Goal: Task Accomplishment & Management: Complete application form

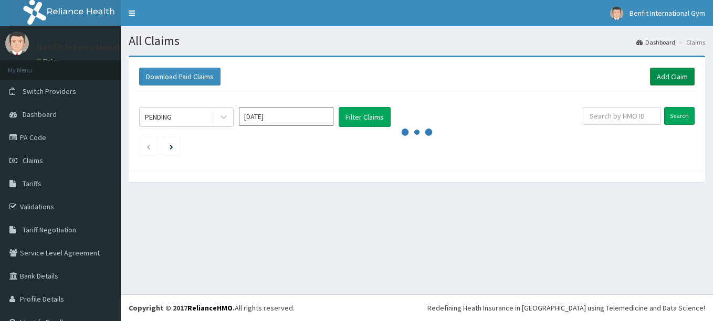
click at [653, 76] on link "Add Claim" at bounding box center [672, 77] width 45 height 18
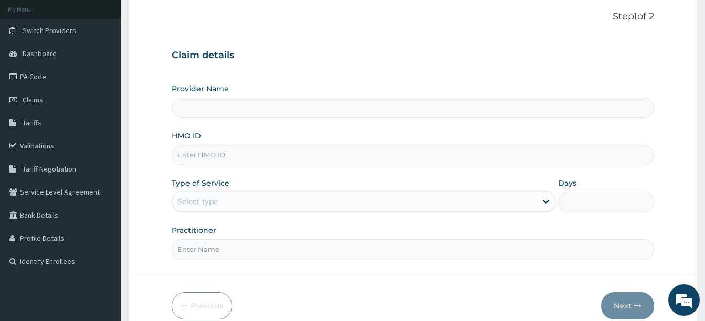
scroll to position [61, 0]
type input "Benfit International Gym"
type input "1"
click at [265, 152] on input "HMO ID" at bounding box center [413, 154] width 483 height 20
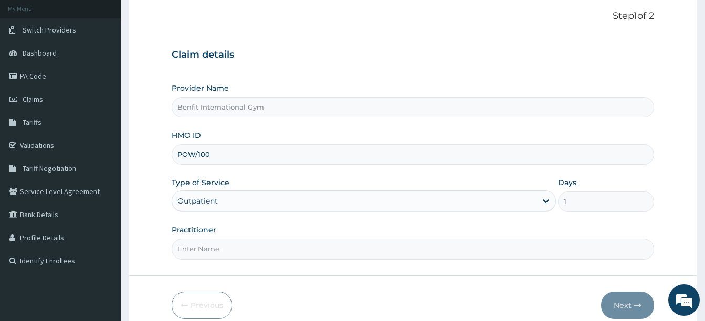
click at [255, 126] on div "Provider Name Benfit International Gym HMO ID POW/100 Type of Service Outpatien…" at bounding box center [413, 171] width 483 height 176
click at [237, 159] on input "POW/100" at bounding box center [413, 154] width 483 height 20
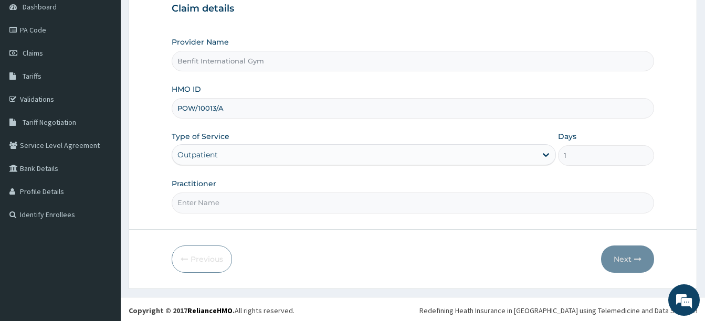
scroll to position [108, 0]
type input "POW/10013/A"
click at [231, 206] on input "Practitioner" at bounding box center [413, 202] width 483 height 20
type input "ABDULKAREEM ZAYNAB"
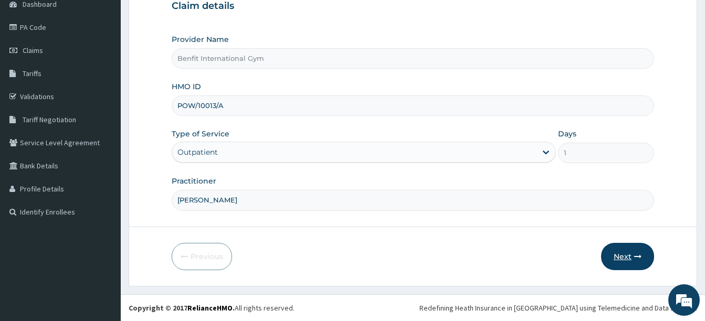
click at [615, 254] on button "Next" at bounding box center [627, 256] width 53 height 27
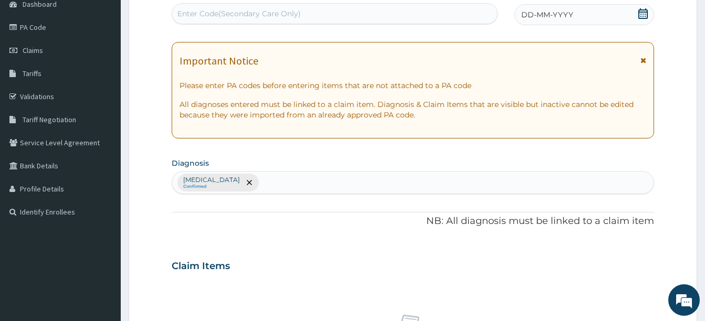
click at [368, 21] on div "Enter Code(Secondary Care Only)" at bounding box center [334, 13] width 325 height 17
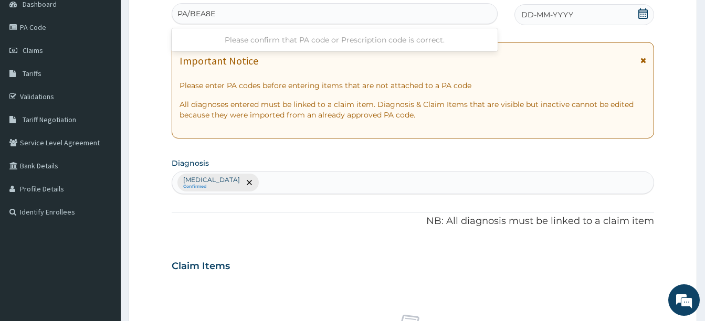
type input "PA/BEA8E3"
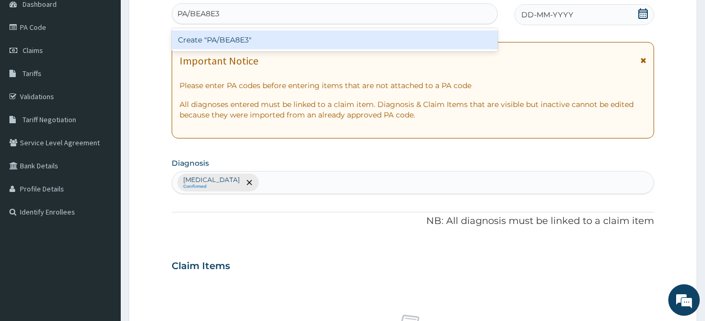
click at [314, 34] on div "Create "PA/BEA8E3"" at bounding box center [335, 39] width 326 height 19
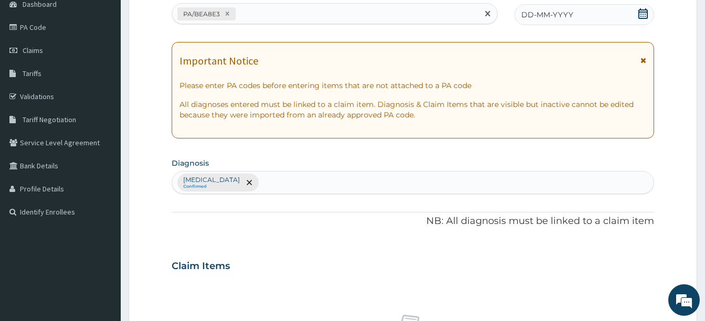
click at [641, 21] on span at bounding box center [643, 14] width 11 height 13
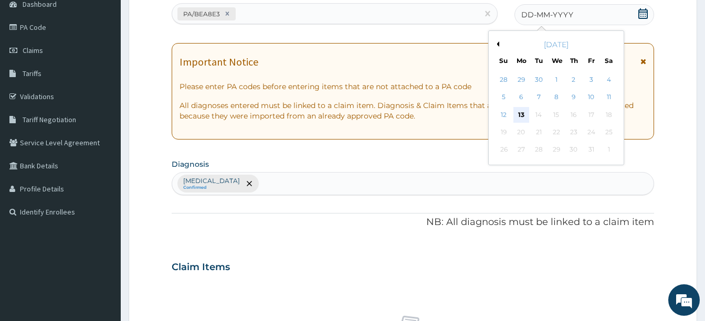
click at [524, 108] on div "13" at bounding box center [522, 115] width 16 height 16
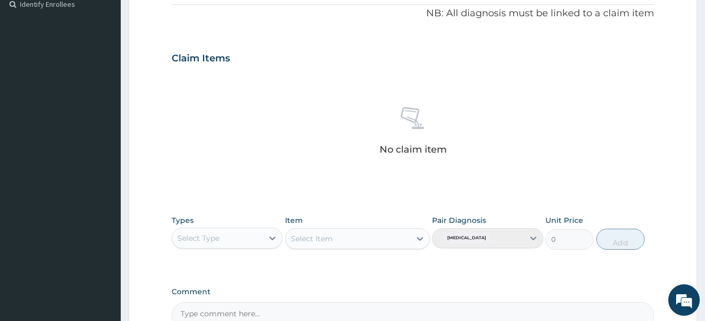
scroll to position [319, 0]
click at [253, 239] on div "Select Type" at bounding box center [217, 237] width 91 height 17
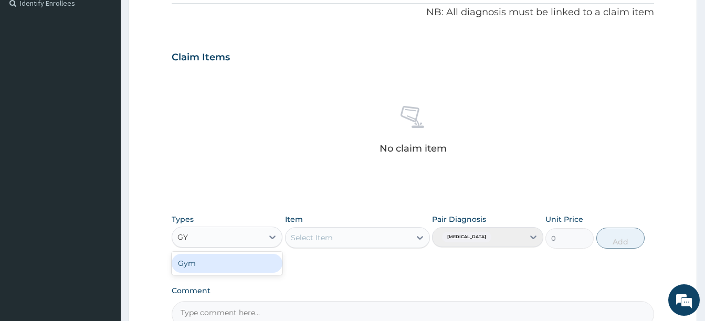
type input "GYM"
click at [246, 263] on div "Gym" at bounding box center [227, 263] width 111 height 19
click at [419, 235] on div "Select Item" at bounding box center [357, 237] width 145 height 21
click at [406, 241] on div "Select Item" at bounding box center [348, 237] width 125 height 17
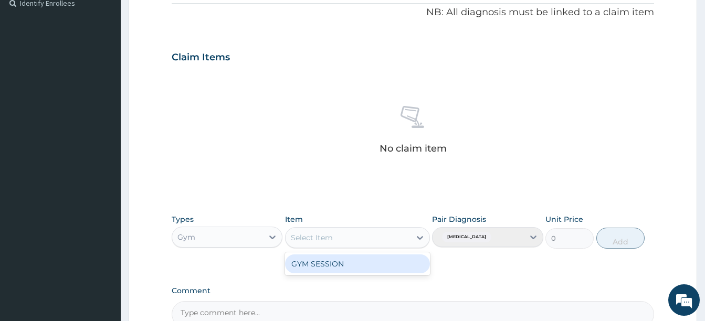
click at [396, 259] on div "GYM SESSION" at bounding box center [357, 264] width 145 height 19
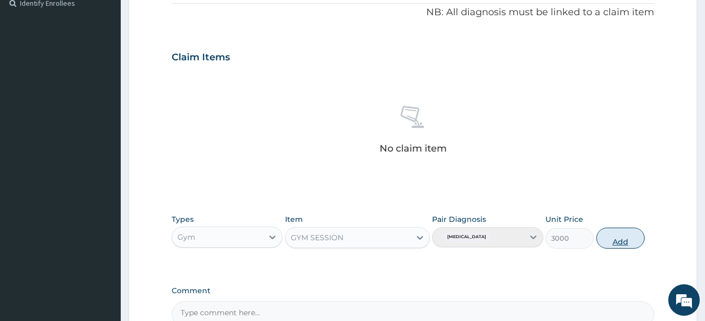
click at [631, 239] on button "Add" at bounding box center [621, 238] width 48 height 21
type input "0"
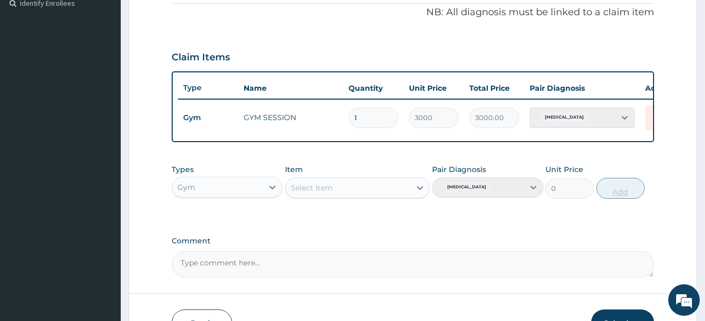
scroll to position [394, 0]
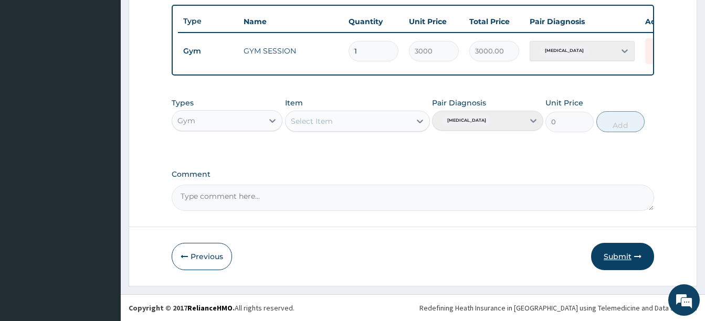
click at [616, 264] on button "Submit" at bounding box center [622, 256] width 63 height 27
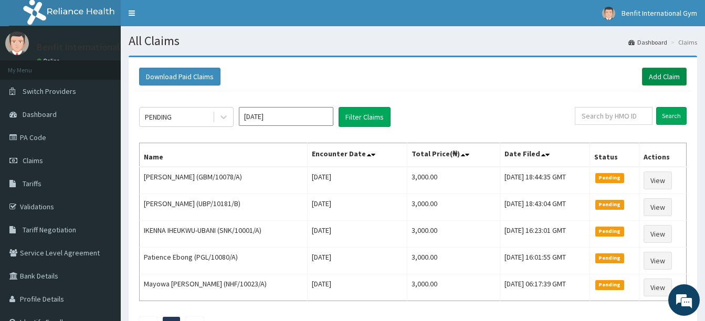
click at [656, 78] on link "Add Claim" at bounding box center [664, 77] width 45 height 18
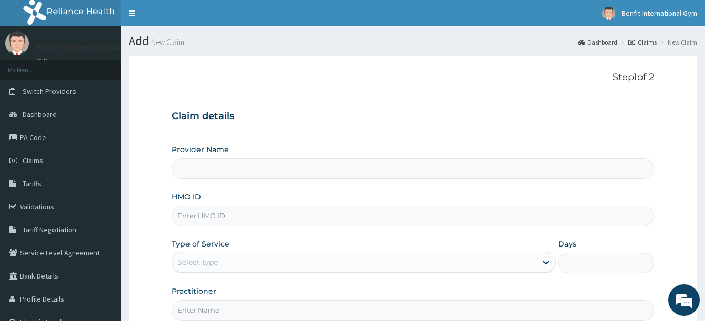
click at [474, 208] on input "HMO ID" at bounding box center [413, 216] width 483 height 20
type input "UBP/"
type input "Benfit International Gym"
type input "1"
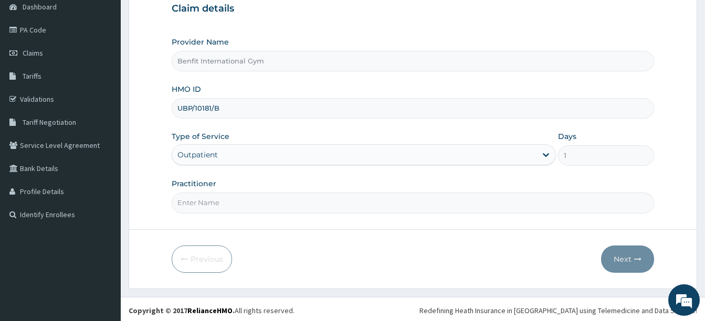
scroll to position [110, 0]
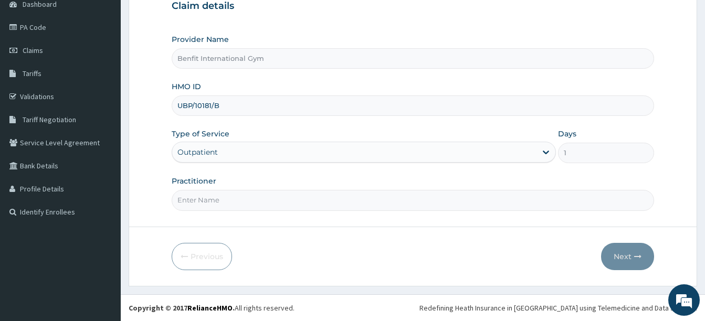
type input "UBP/10181/B"
click at [393, 205] on input "Practitioner" at bounding box center [413, 200] width 483 height 20
type input "[PERSON_NAME]"
click at [640, 259] on icon "button" at bounding box center [637, 256] width 7 height 7
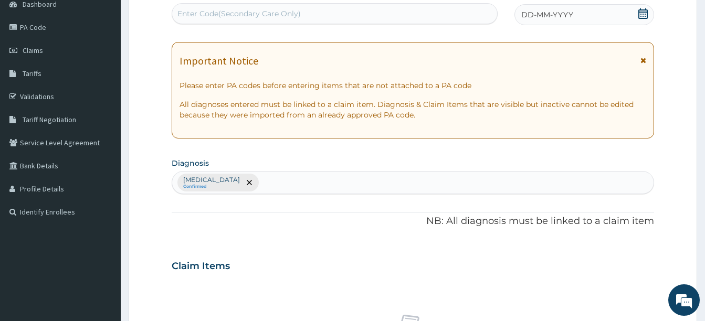
click at [640, 11] on icon at bounding box center [643, 13] width 11 height 11
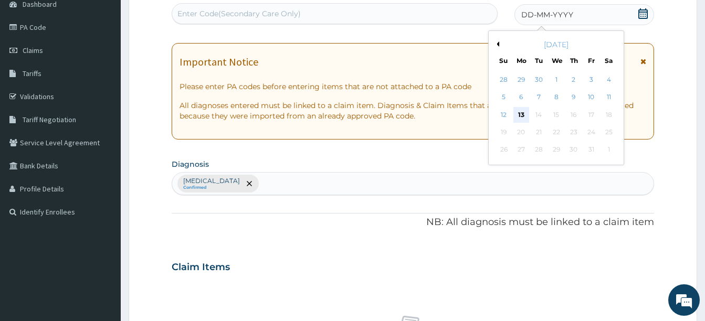
click at [522, 111] on div "13" at bounding box center [522, 115] width 16 height 16
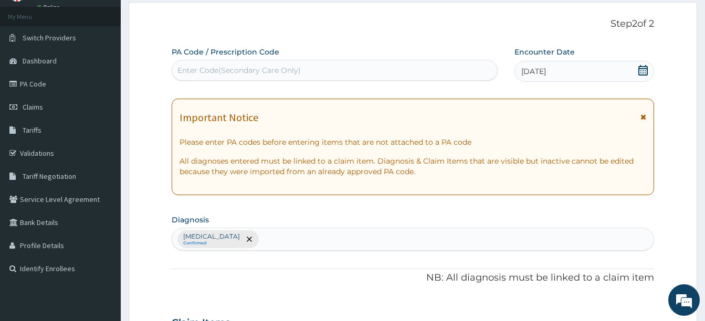
scroll to position [50, 0]
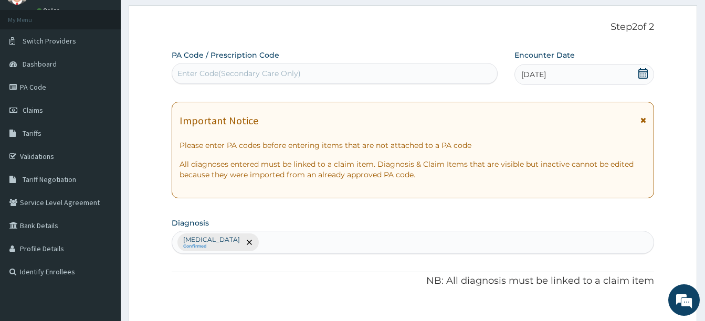
click at [360, 72] on div "Enter Code(Secondary Care Only)" at bounding box center [334, 73] width 325 height 17
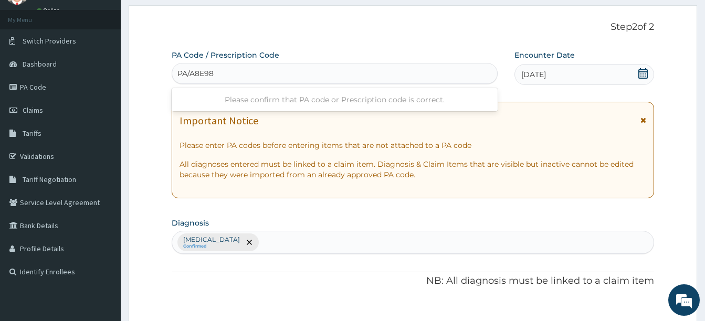
type input "PA/A8E986"
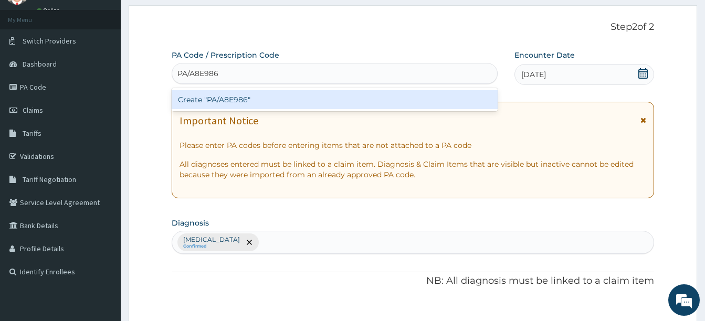
click at [302, 106] on div "Create "PA/A8E986"" at bounding box center [335, 99] width 326 height 19
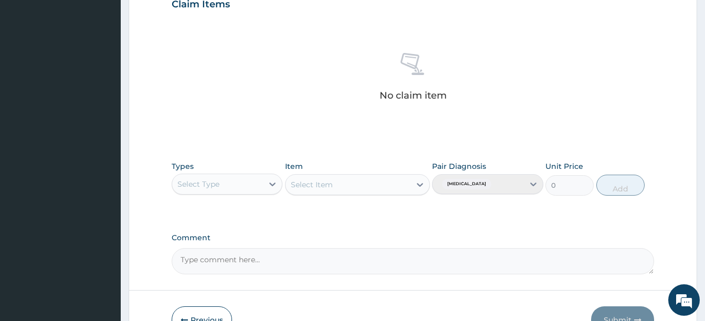
scroll to position [373, 0]
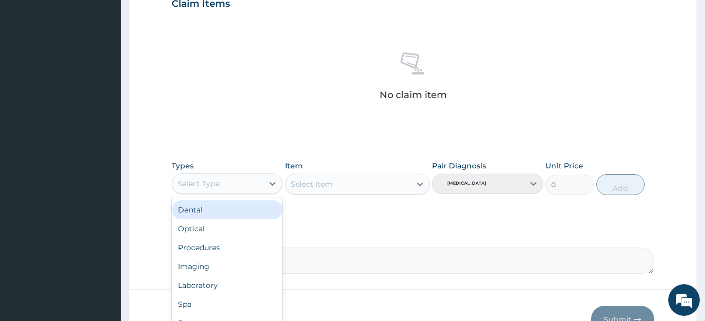
click at [228, 183] on div "Select Type" at bounding box center [217, 183] width 91 height 17
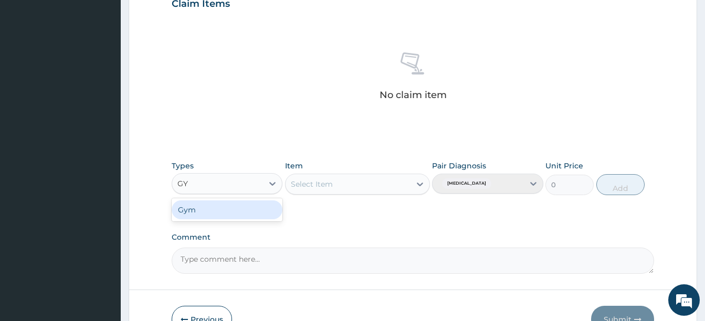
type input "GYM"
click at [223, 201] on div "Gym" at bounding box center [227, 210] width 111 height 19
click at [400, 194] on div "Select Item" at bounding box center [357, 184] width 145 height 21
click at [409, 187] on div "Select Item" at bounding box center [357, 184] width 145 height 21
click at [412, 187] on div at bounding box center [420, 184] width 19 height 19
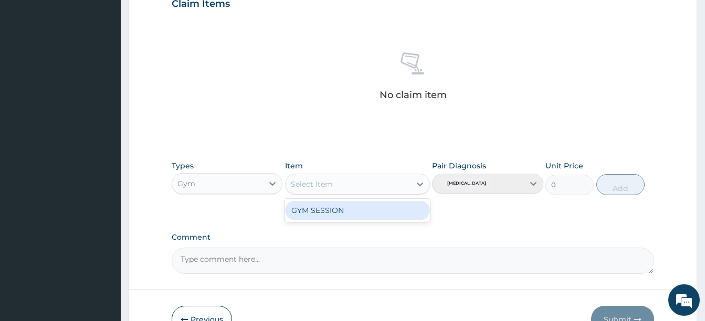
click at [402, 208] on div "GYM SESSION" at bounding box center [357, 210] width 145 height 19
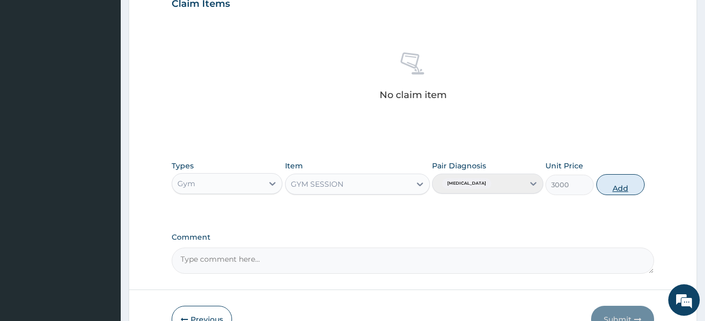
click at [633, 184] on button "Add" at bounding box center [621, 184] width 48 height 21
type input "0"
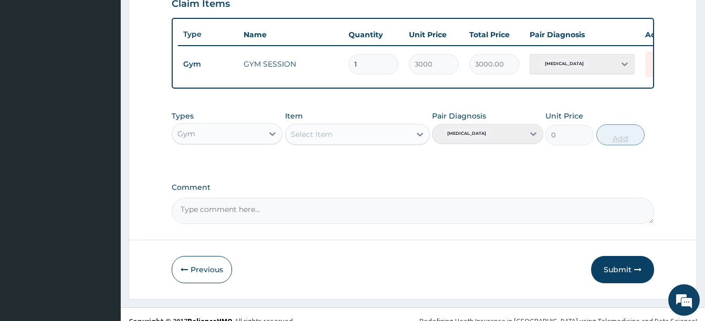
scroll to position [394, 0]
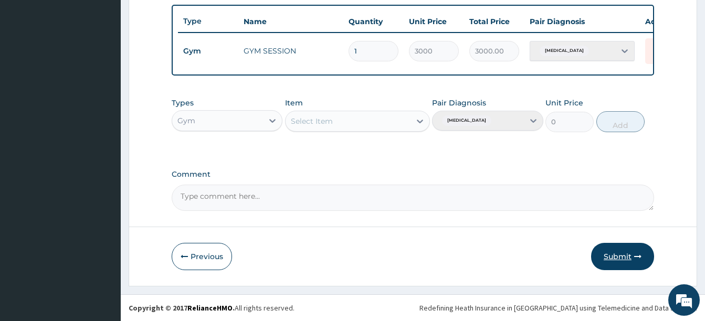
click at [616, 250] on button "Submit" at bounding box center [622, 256] width 63 height 27
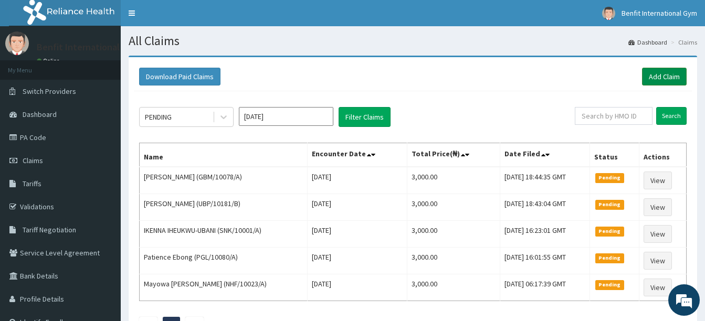
click at [659, 72] on link "Add Claim" at bounding box center [664, 77] width 45 height 18
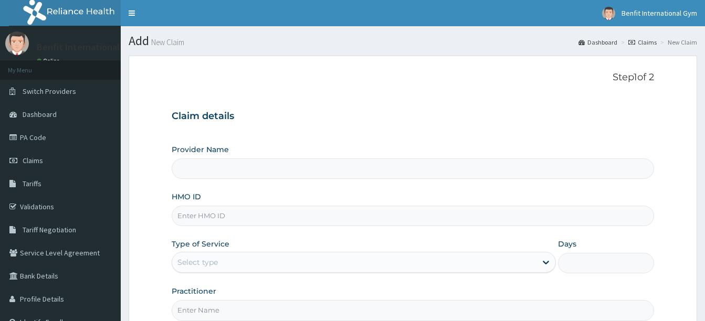
click at [367, 210] on input "HMO ID" at bounding box center [413, 216] width 483 height 20
type input "KSB/"
type input "Benfit International Gym"
type input "1"
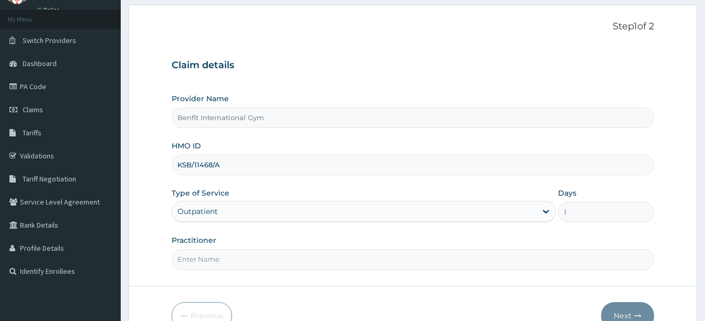
scroll to position [54, 0]
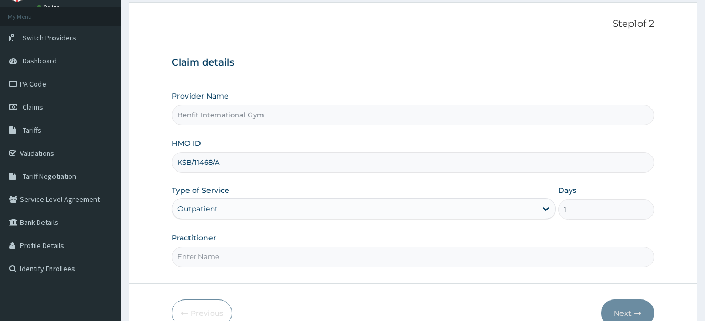
type input "KSB/11468/A"
click at [331, 253] on input "Practitioner" at bounding box center [413, 257] width 483 height 20
type input "ABDULKAREEM ZAYNAB"
click at [622, 309] on button "Next" at bounding box center [627, 313] width 53 height 27
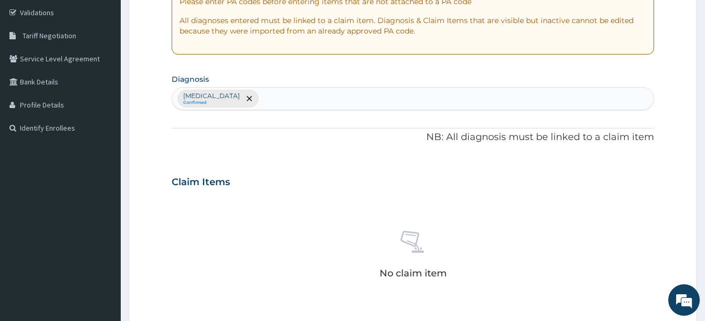
scroll to position [0, 0]
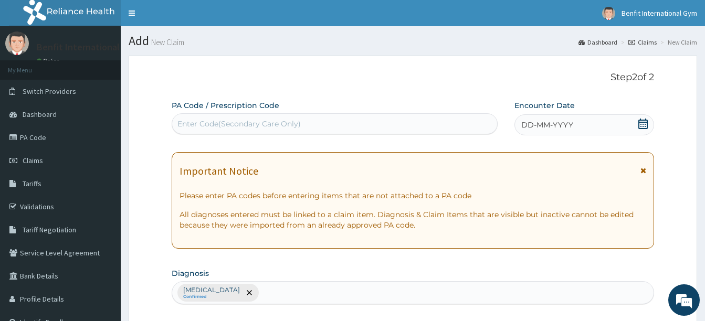
click at [641, 123] on icon at bounding box center [643, 124] width 11 height 11
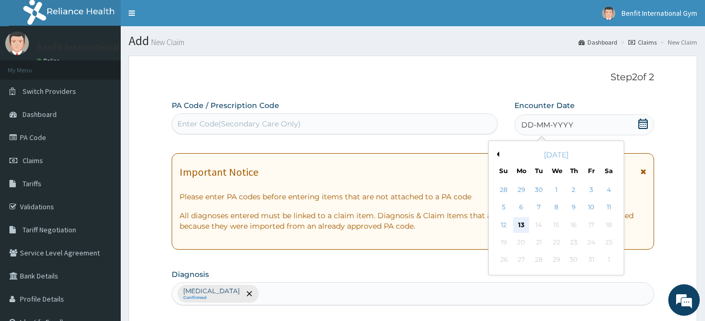
click at [525, 225] on div "13" at bounding box center [522, 225] width 16 height 16
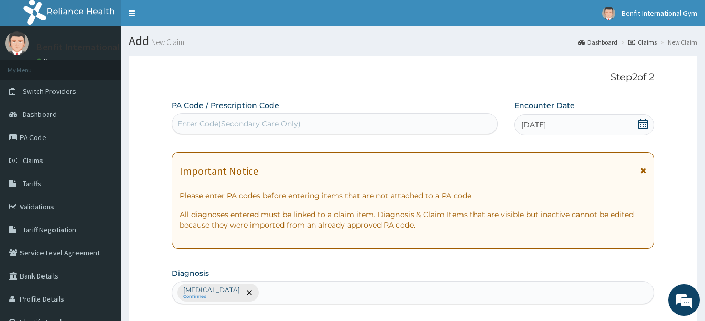
click at [434, 130] on div "Enter Code(Secondary Care Only)" at bounding box center [334, 124] width 325 height 17
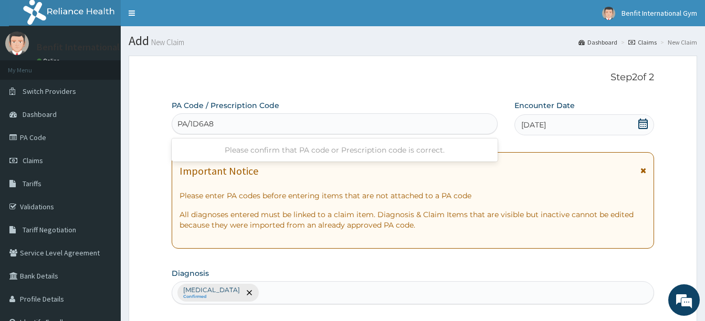
type input "PA/1D6A8E"
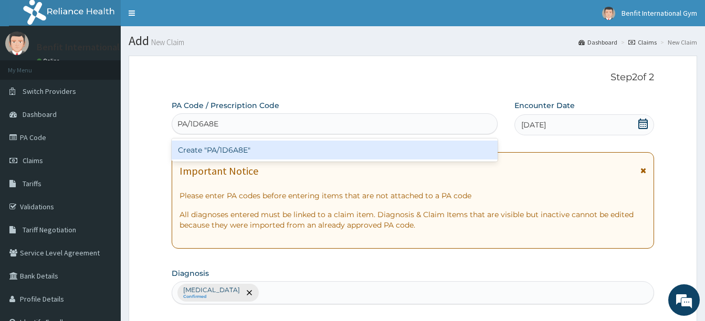
click at [416, 148] on div "Create "PA/1D6A8E"" at bounding box center [335, 150] width 326 height 19
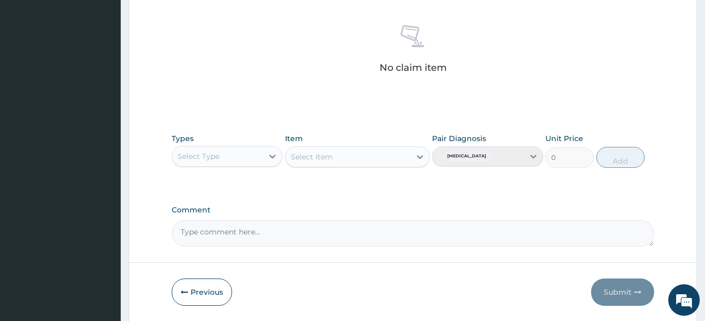
scroll to position [406, 0]
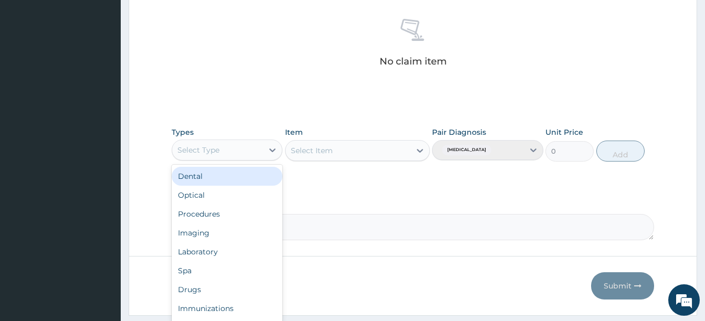
click at [237, 153] on div "Select Type" at bounding box center [217, 150] width 91 height 17
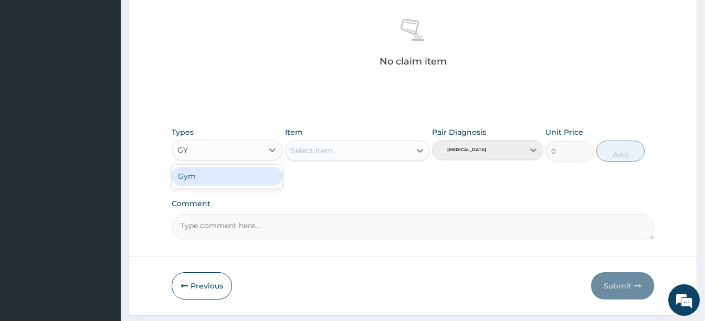
type input "GYM"
click at [234, 179] on div "Gym" at bounding box center [227, 176] width 111 height 19
click at [377, 160] on div "Select Item" at bounding box center [357, 150] width 145 height 21
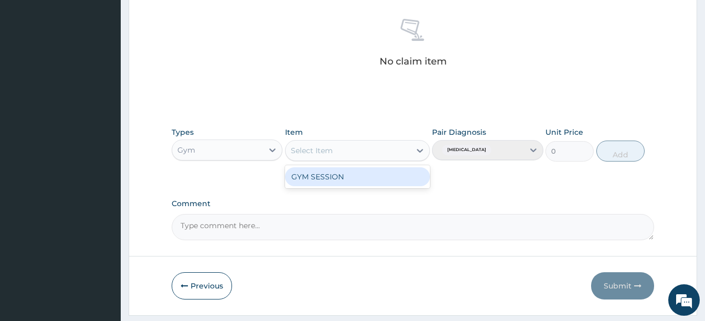
click at [379, 149] on div "Select Item" at bounding box center [348, 150] width 125 height 17
click at [379, 170] on div "GYM SESSION" at bounding box center [357, 177] width 145 height 19
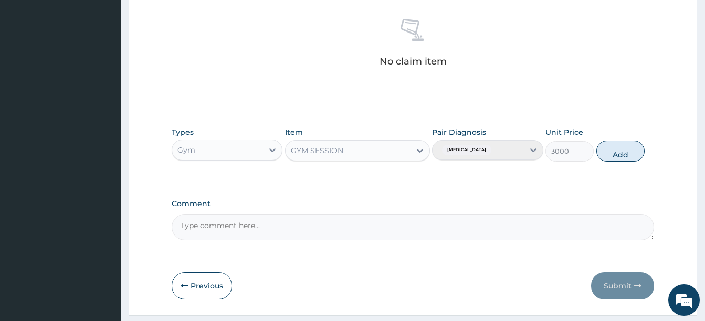
click at [618, 154] on button "Add" at bounding box center [621, 151] width 48 height 21
type input "0"
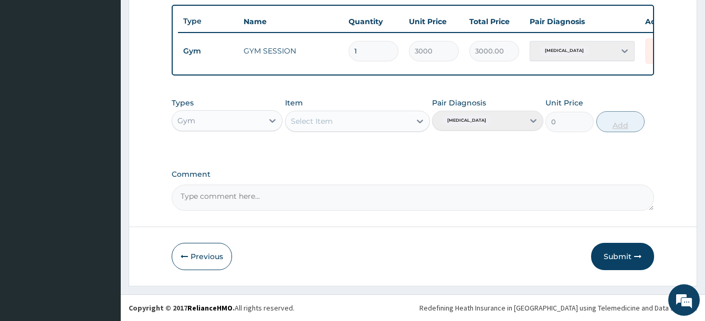
scroll to position [394, 0]
click at [613, 249] on button "Submit" at bounding box center [622, 256] width 63 height 27
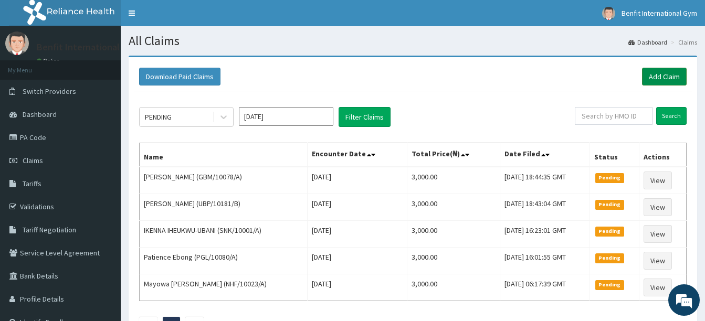
click at [648, 74] on link "Add Claim" at bounding box center [664, 77] width 45 height 18
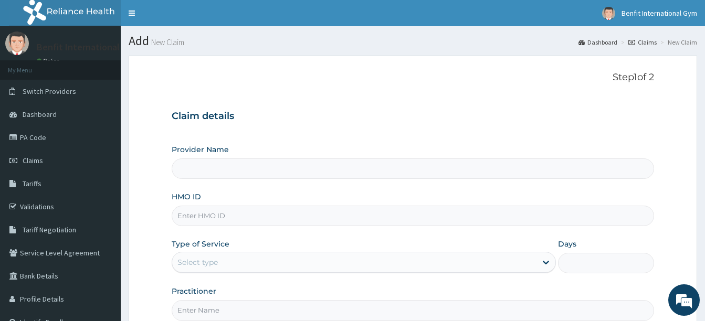
click at [453, 214] on input "HMO ID" at bounding box center [413, 216] width 483 height 20
type input "BIG/"
type input "Benfit International Gym"
type input "1"
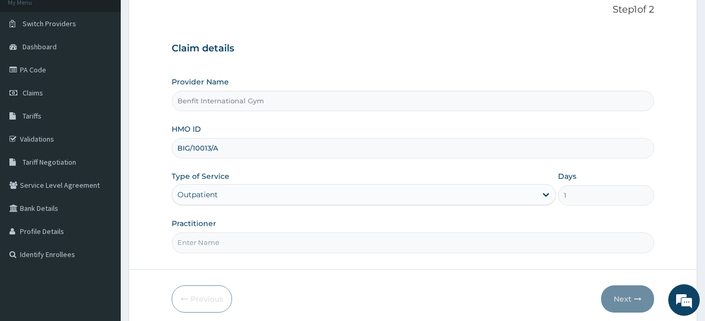
scroll to position [69, 0]
type input "BIG/10013/A"
click at [381, 253] on form "Step 1 of 2 Claim details Provider Name Benfit International Gym HMO ID BIG/100…" at bounding box center [413, 157] width 569 height 341
click at [328, 237] on input "Practitioner" at bounding box center [413, 242] width 483 height 20
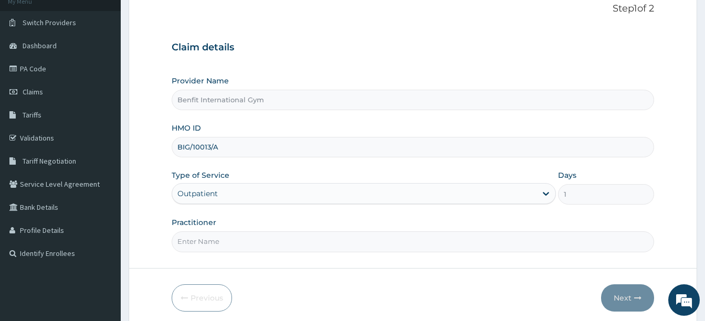
type input "[PERSON_NAME]"
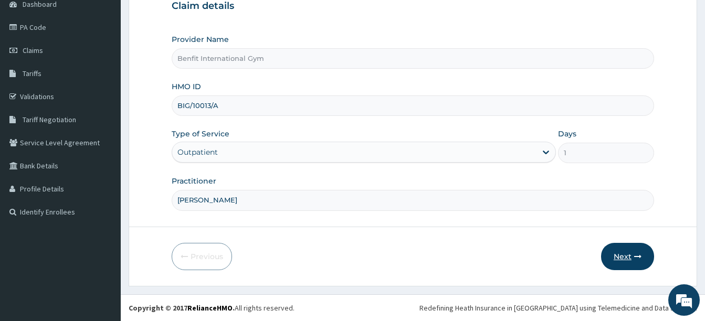
click at [612, 252] on button "Next" at bounding box center [627, 256] width 53 height 27
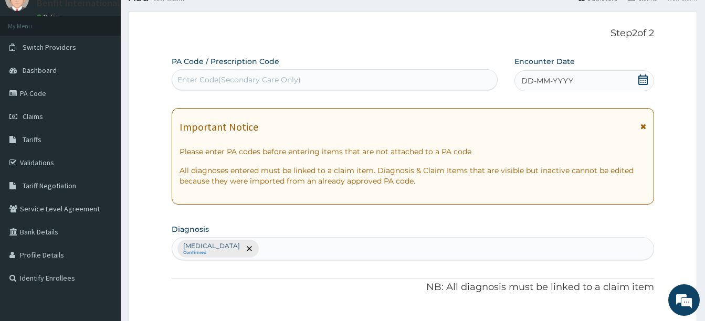
scroll to position [41, 0]
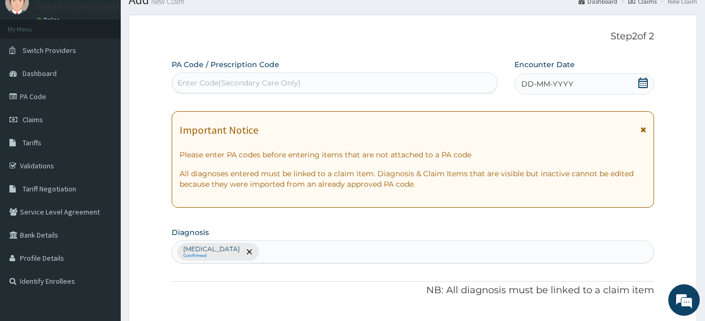
click at [647, 79] on icon at bounding box center [643, 83] width 11 height 11
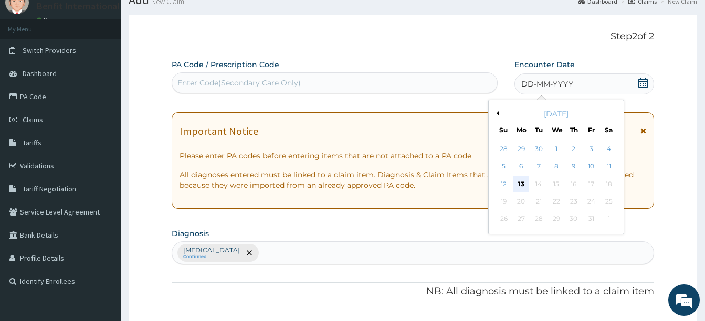
click at [521, 184] on div "13" at bounding box center [522, 184] width 16 height 16
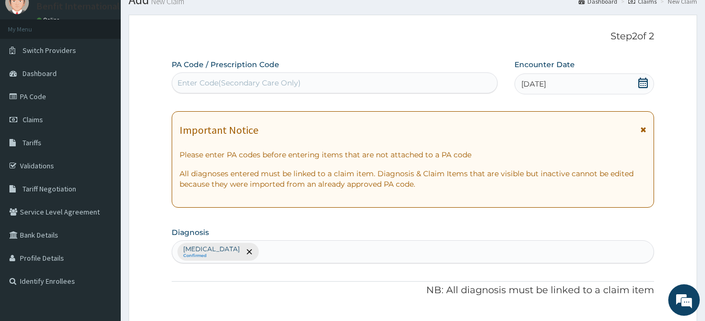
click at [444, 84] on div "Enter Code(Secondary Care Only)" at bounding box center [334, 83] width 325 height 17
type input "PA/698DCD"
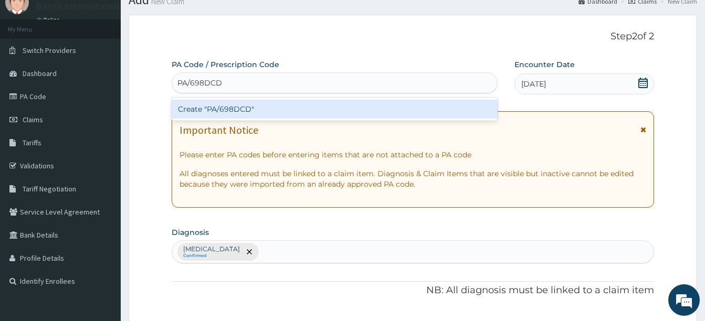
click at [386, 110] on div "Create "PA/698DCD"" at bounding box center [335, 109] width 326 height 19
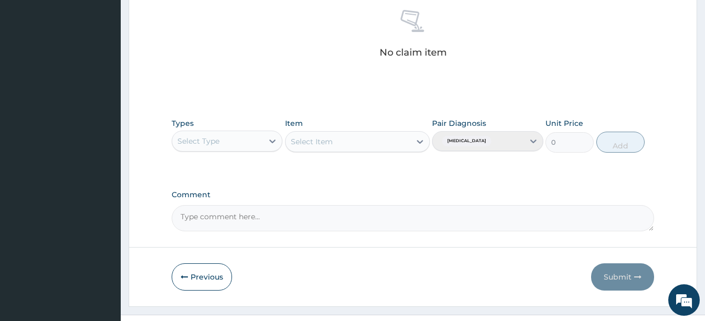
scroll to position [416, 0]
click at [229, 136] on div "Select Type" at bounding box center [217, 140] width 91 height 17
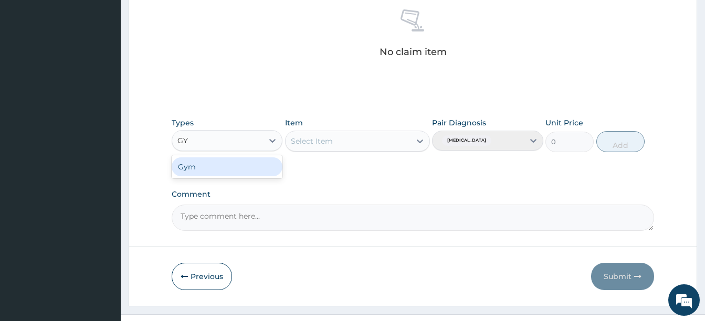
type input "GYM"
click at [222, 164] on div "Gym" at bounding box center [227, 167] width 111 height 19
click at [350, 137] on div "Select Item" at bounding box center [357, 141] width 145 height 21
click at [389, 147] on div "Select Item" at bounding box center [337, 141] width 103 height 17
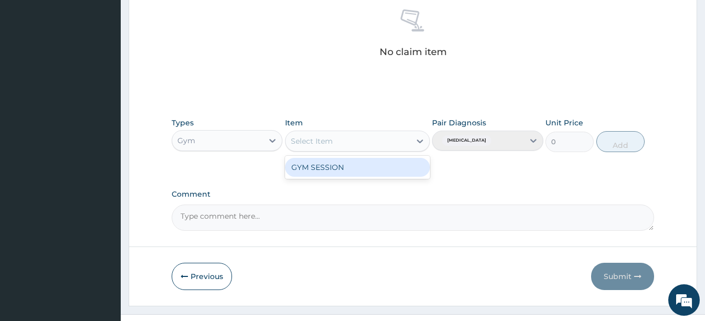
click at [380, 168] on div "GYM SESSION" at bounding box center [357, 167] width 145 height 19
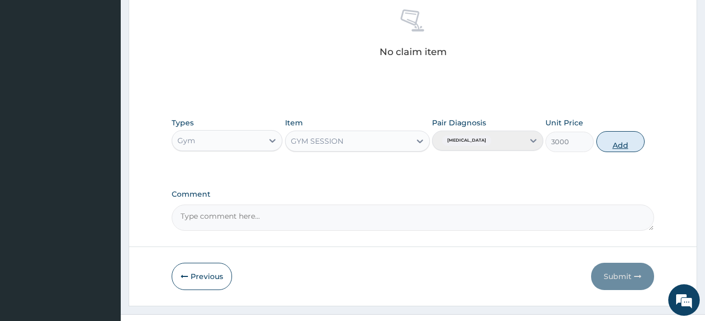
click at [611, 146] on button "Add" at bounding box center [621, 141] width 48 height 21
type input "0"
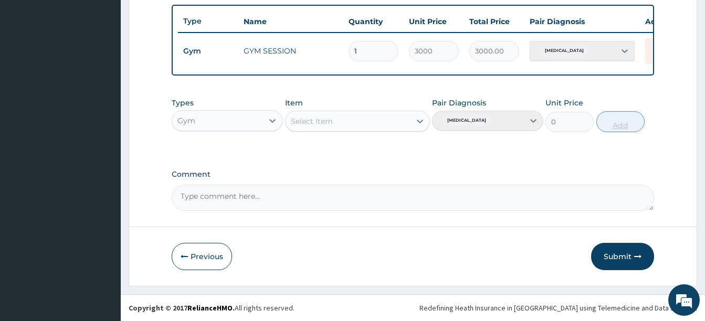
scroll to position [394, 0]
click at [622, 255] on button "Submit" at bounding box center [622, 256] width 63 height 27
